Goal: Transaction & Acquisition: Purchase product/service

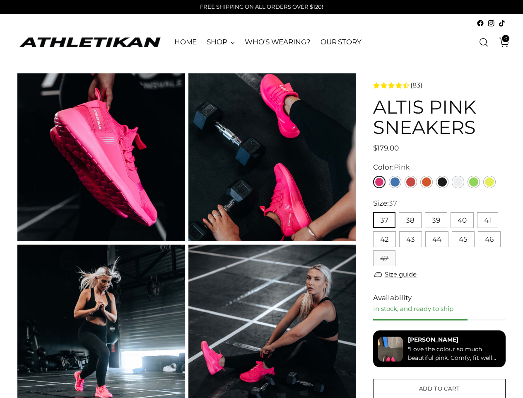
click at [384, 220] on button "37" at bounding box center [384, 220] width 22 height 16
click at [410, 220] on button "38" at bounding box center [410, 220] width 23 height 16
click at [436, 220] on button "39" at bounding box center [436, 220] width 22 height 16
click at [462, 220] on button "40" at bounding box center [462, 220] width 23 height 16
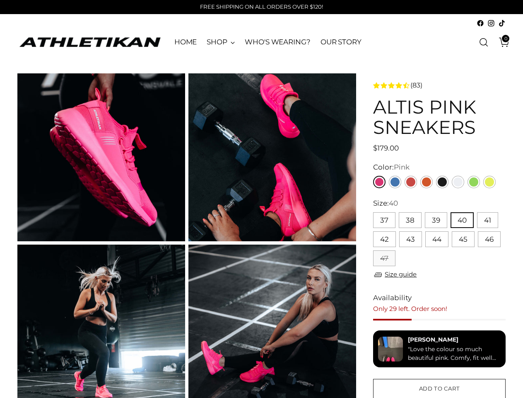
click at [487, 220] on button "41" at bounding box center [487, 220] width 21 height 16
click at [384, 239] on button "42" at bounding box center [384, 239] width 23 height 16
click at [411, 239] on button "43" at bounding box center [410, 239] width 23 height 16
click at [437, 239] on button "44" at bounding box center [436, 239] width 23 height 16
click at [463, 239] on button "45" at bounding box center [463, 239] width 23 height 16
